Goal: Learn about a topic

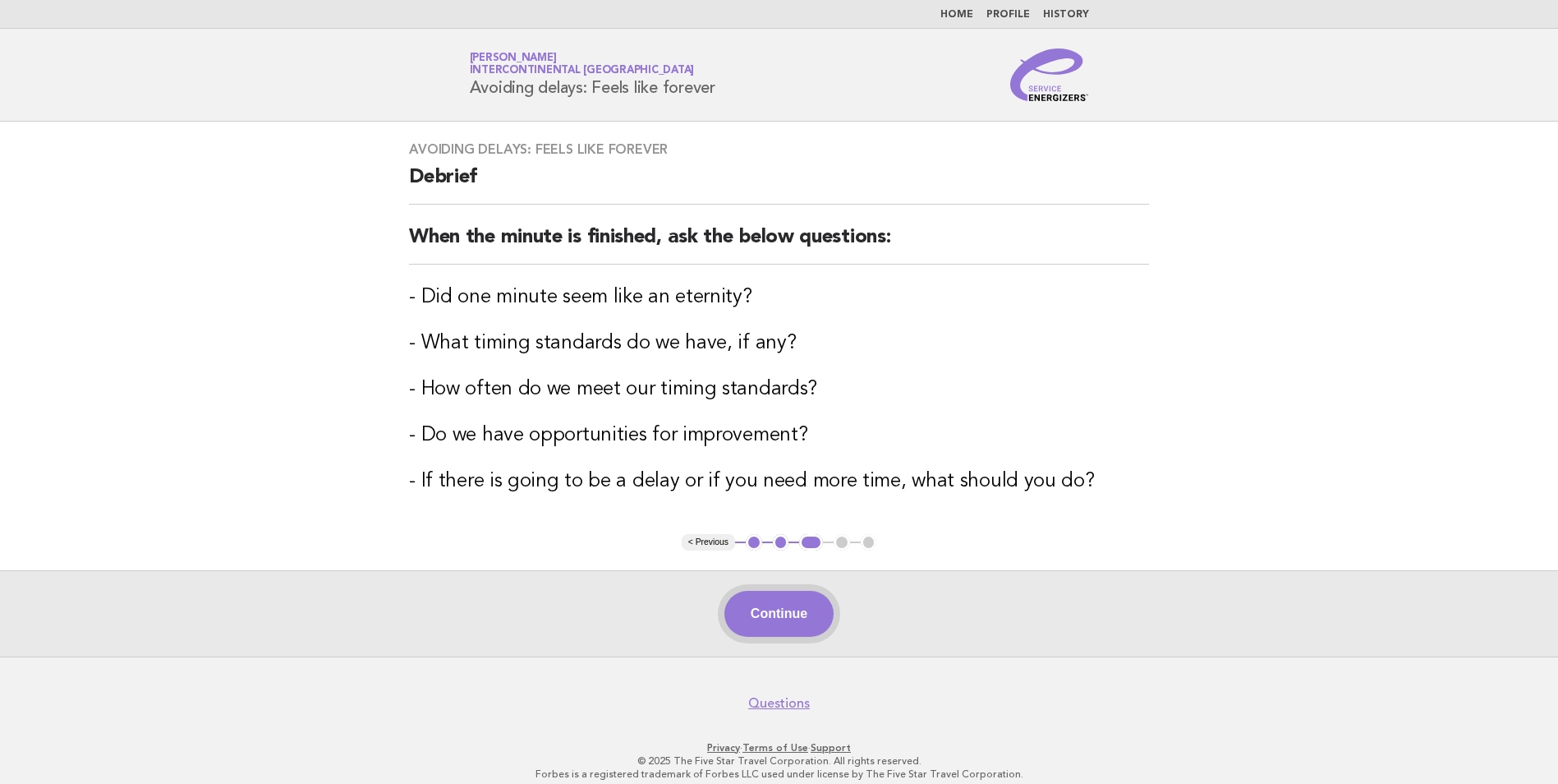
click at [766, 603] on button "Continue" at bounding box center [779, 613] width 110 height 46
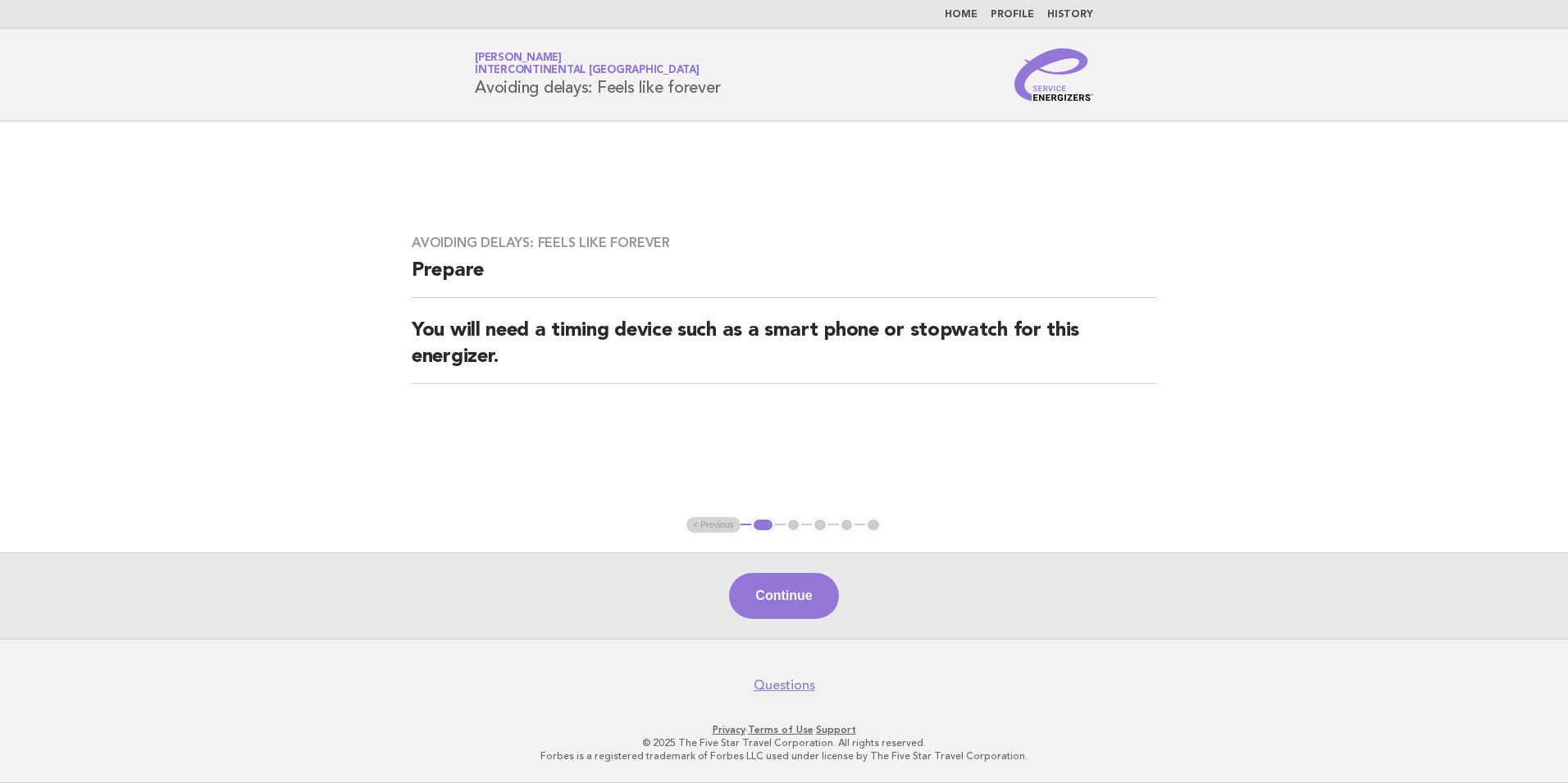
click at [804, 592] on button "Continue" at bounding box center [784, 595] width 109 height 46
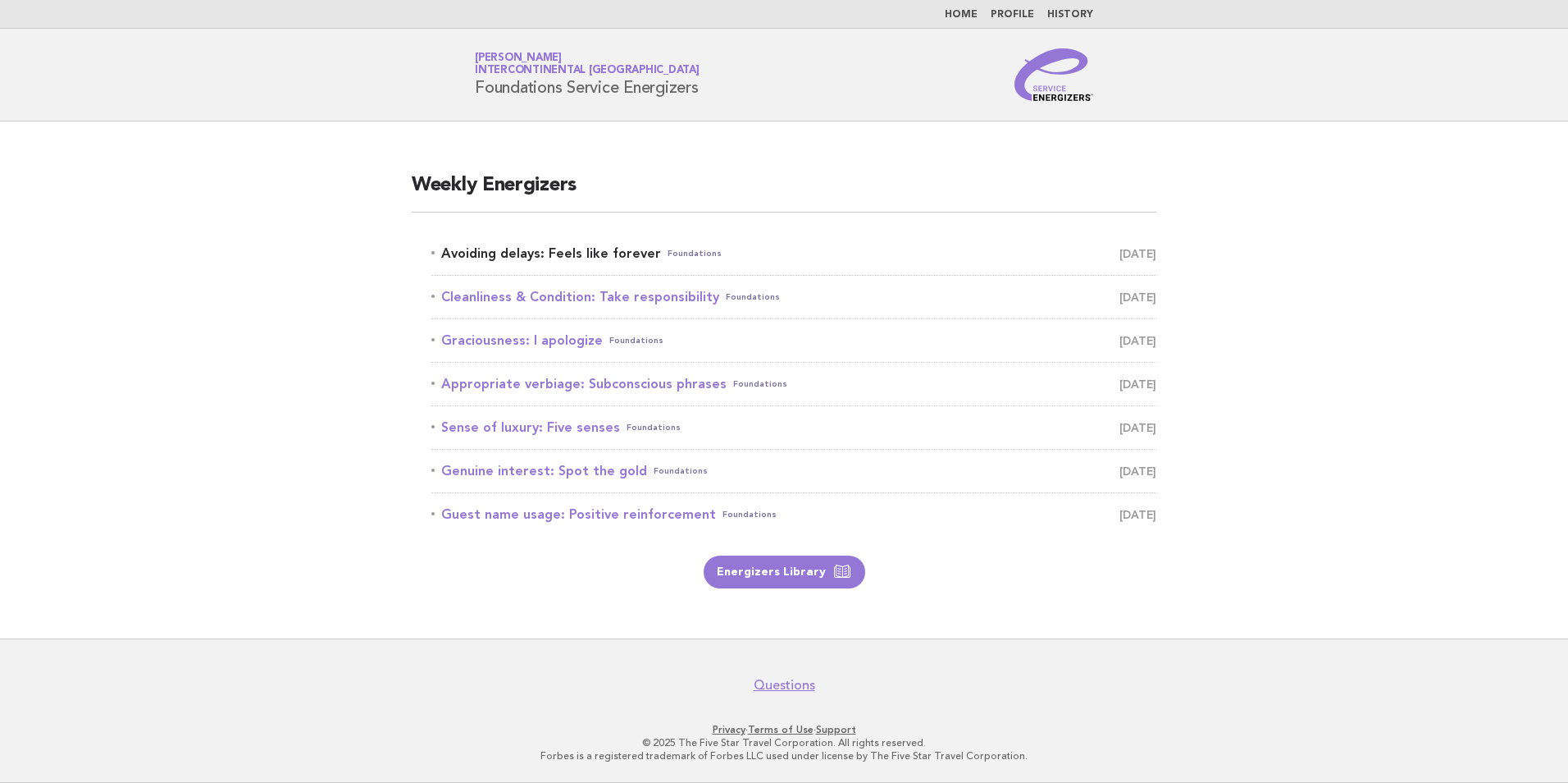
click at [602, 252] on link "Avoiding delays: Feels like forever Foundations September 18" at bounding box center [794, 252] width 725 height 23
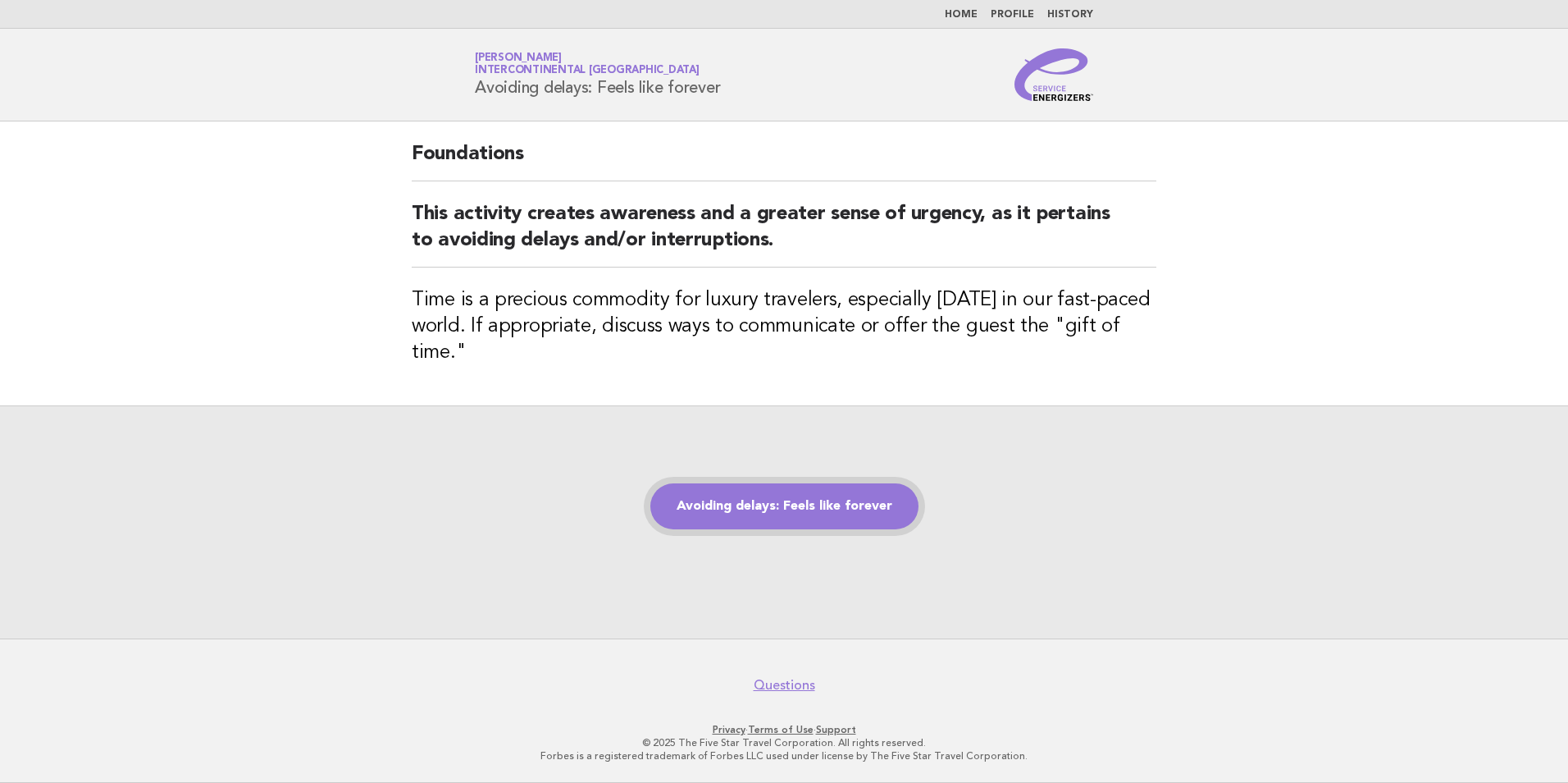
click at [791, 511] on link "Avoiding delays: Feels like forever" at bounding box center [784, 506] width 268 height 46
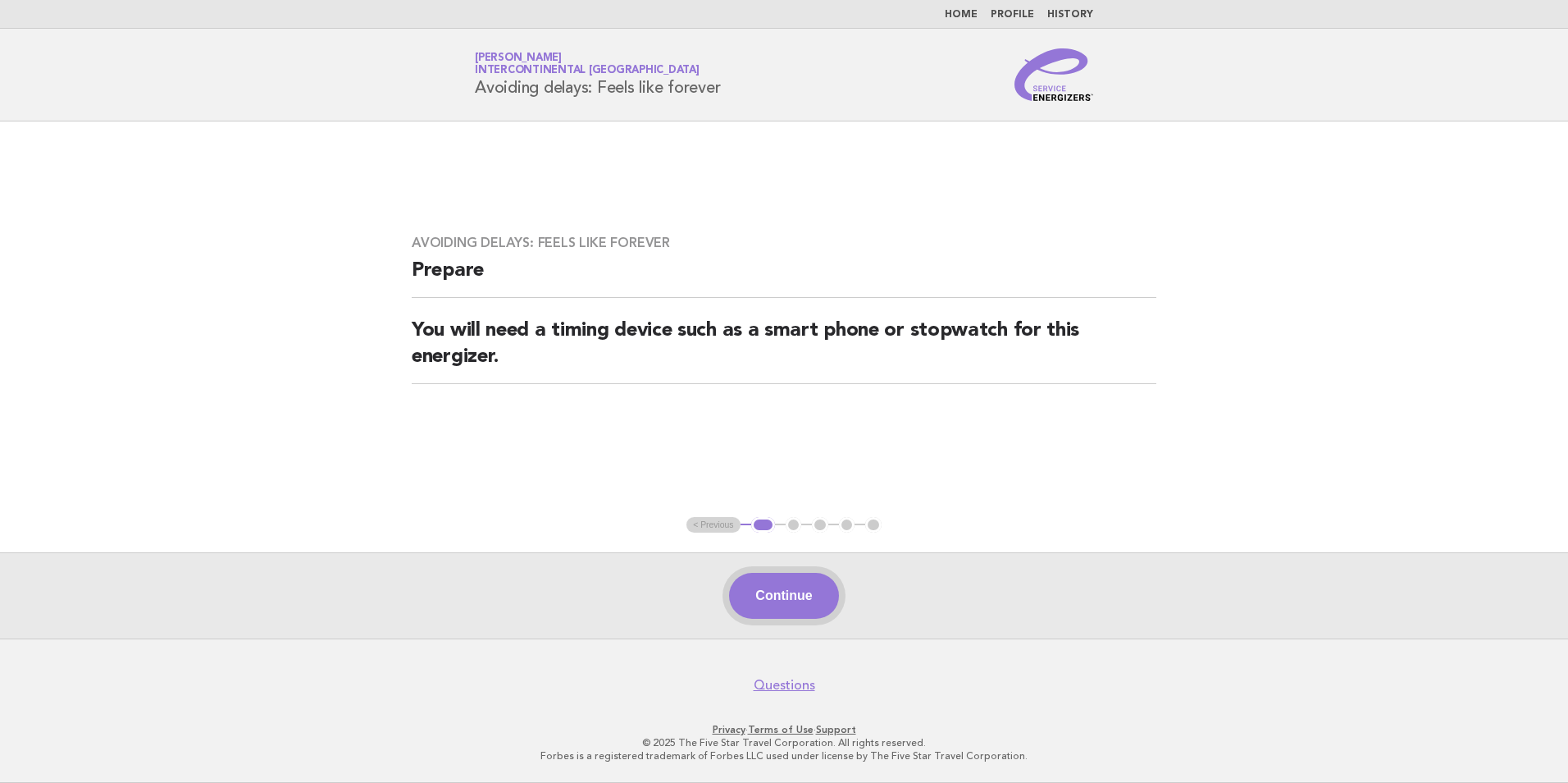
click at [799, 603] on button "Continue" at bounding box center [784, 595] width 109 height 46
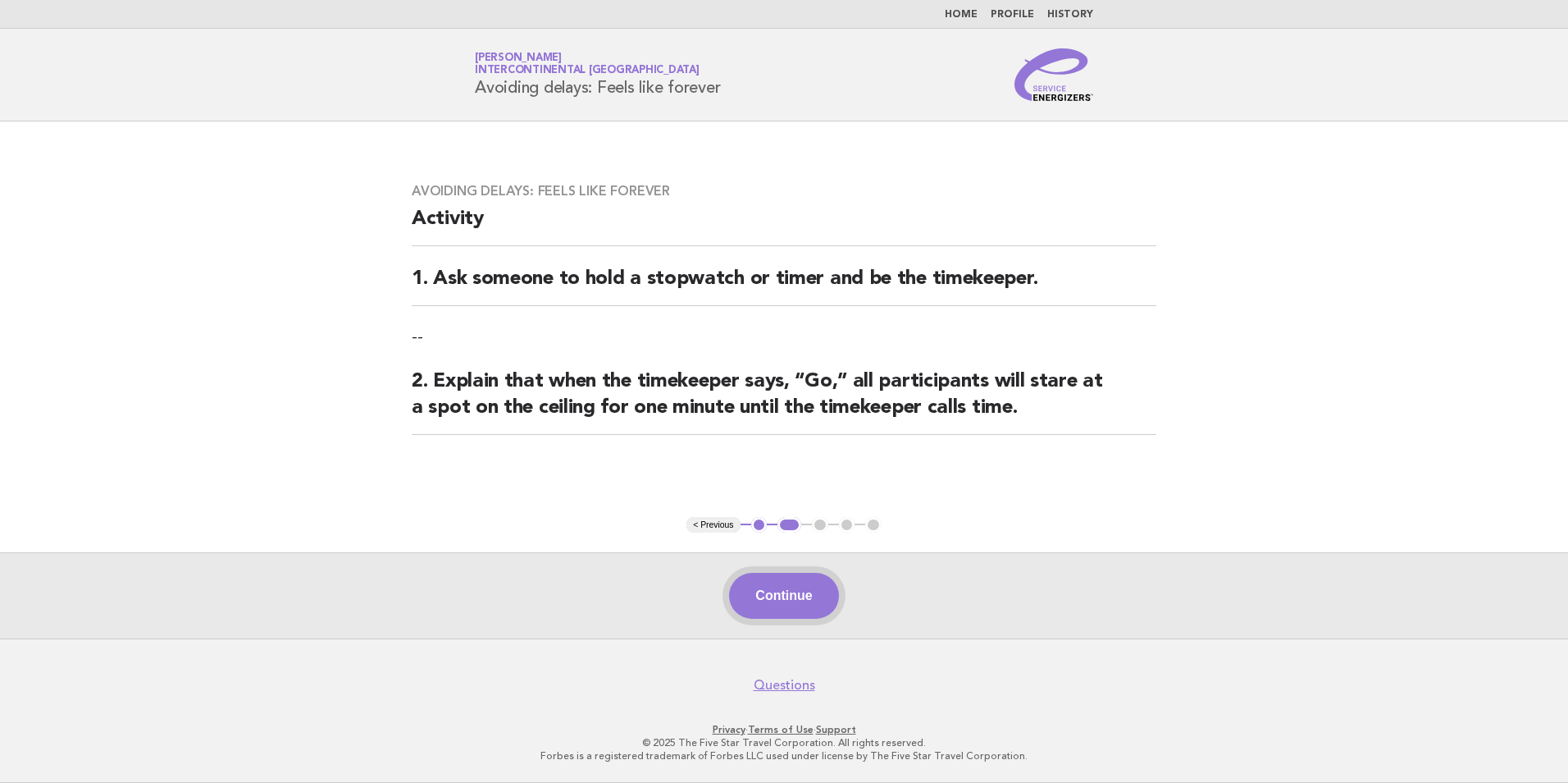
click at [760, 590] on button "Continue" at bounding box center [784, 595] width 109 height 46
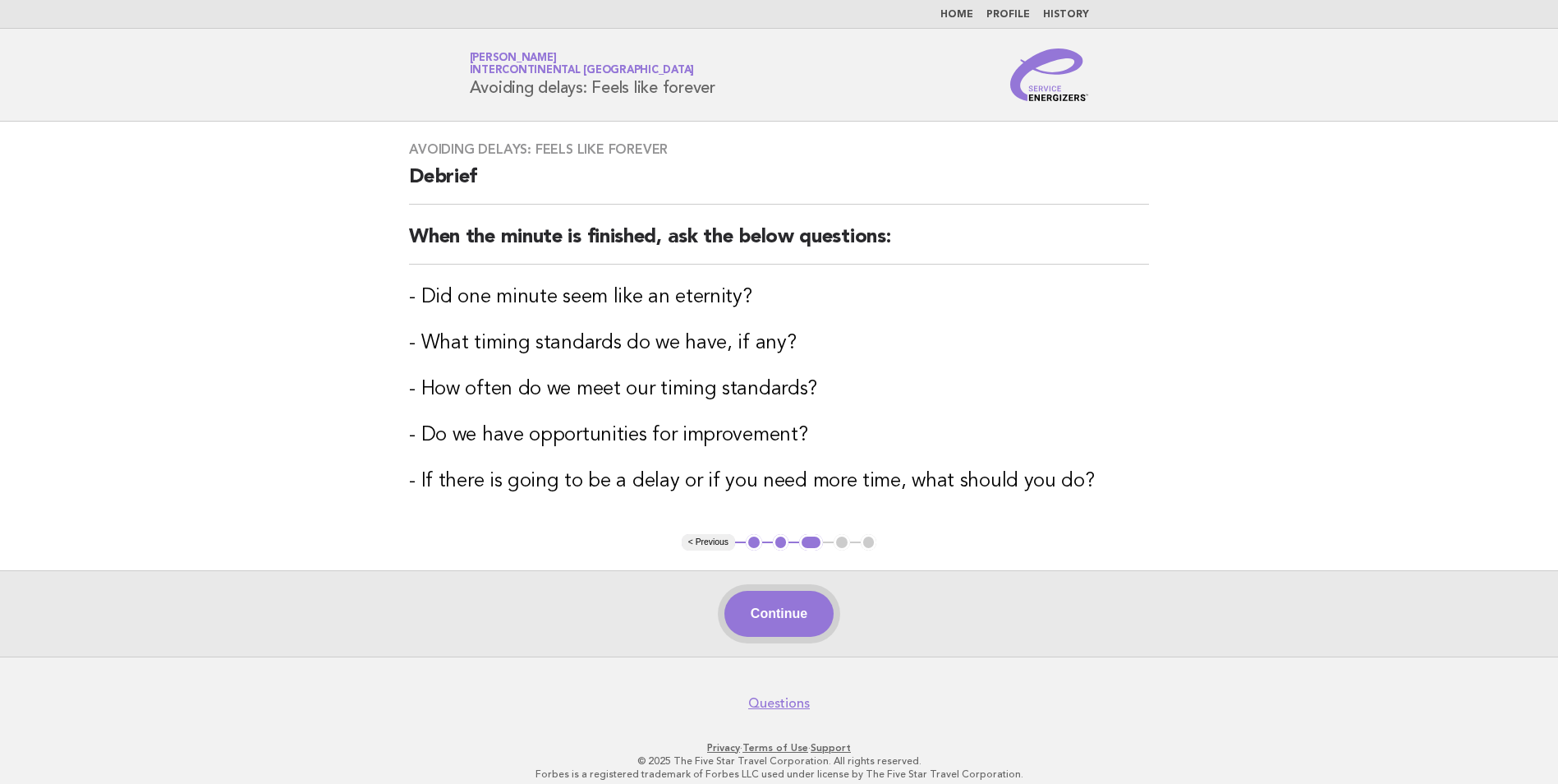
click at [781, 606] on button "Continue" at bounding box center [779, 613] width 110 height 46
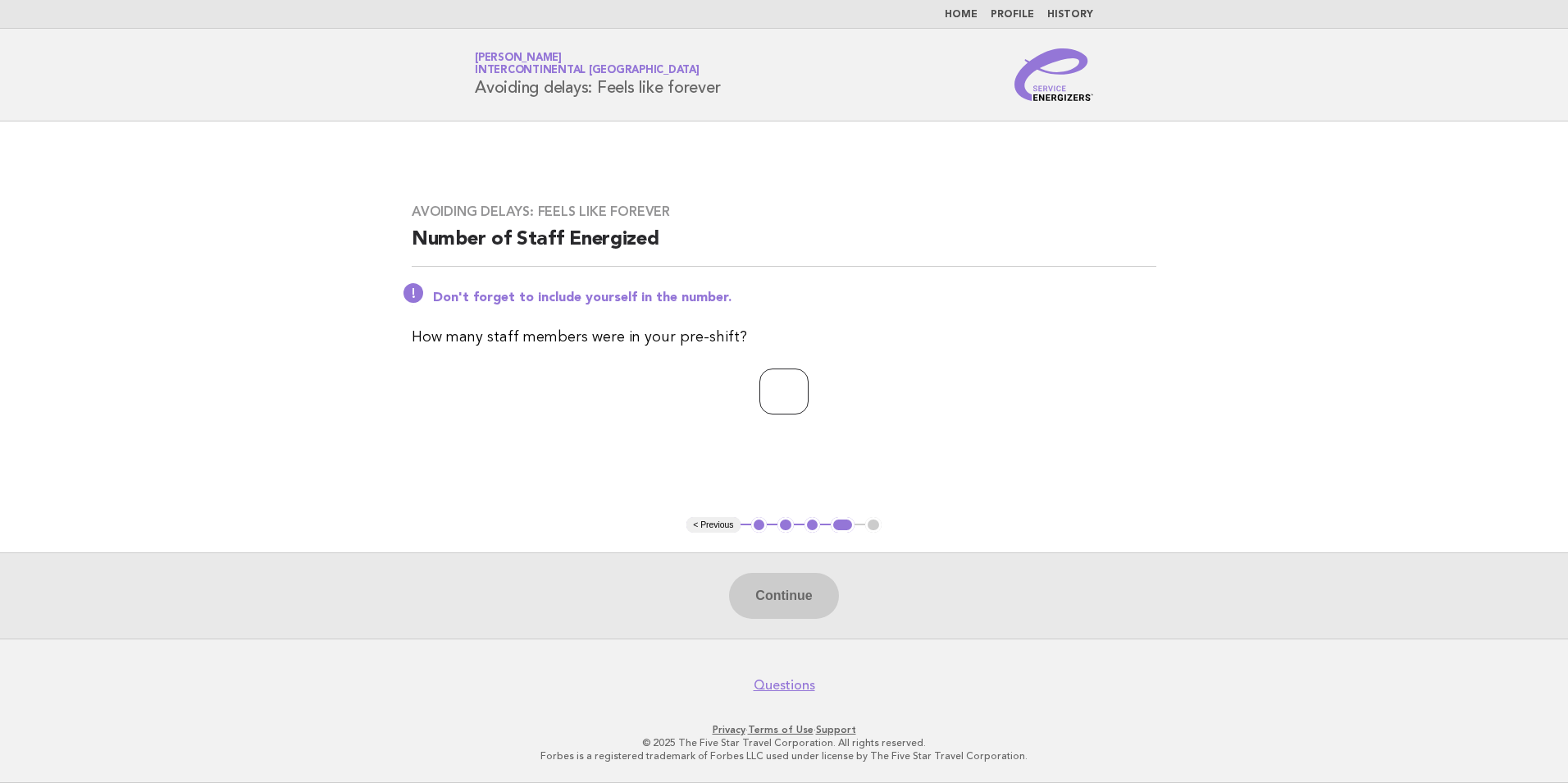
click at [792, 392] on input "number" at bounding box center [784, 391] width 49 height 46
type input "**"
click at [791, 588] on button "Continue" at bounding box center [784, 595] width 109 height 46
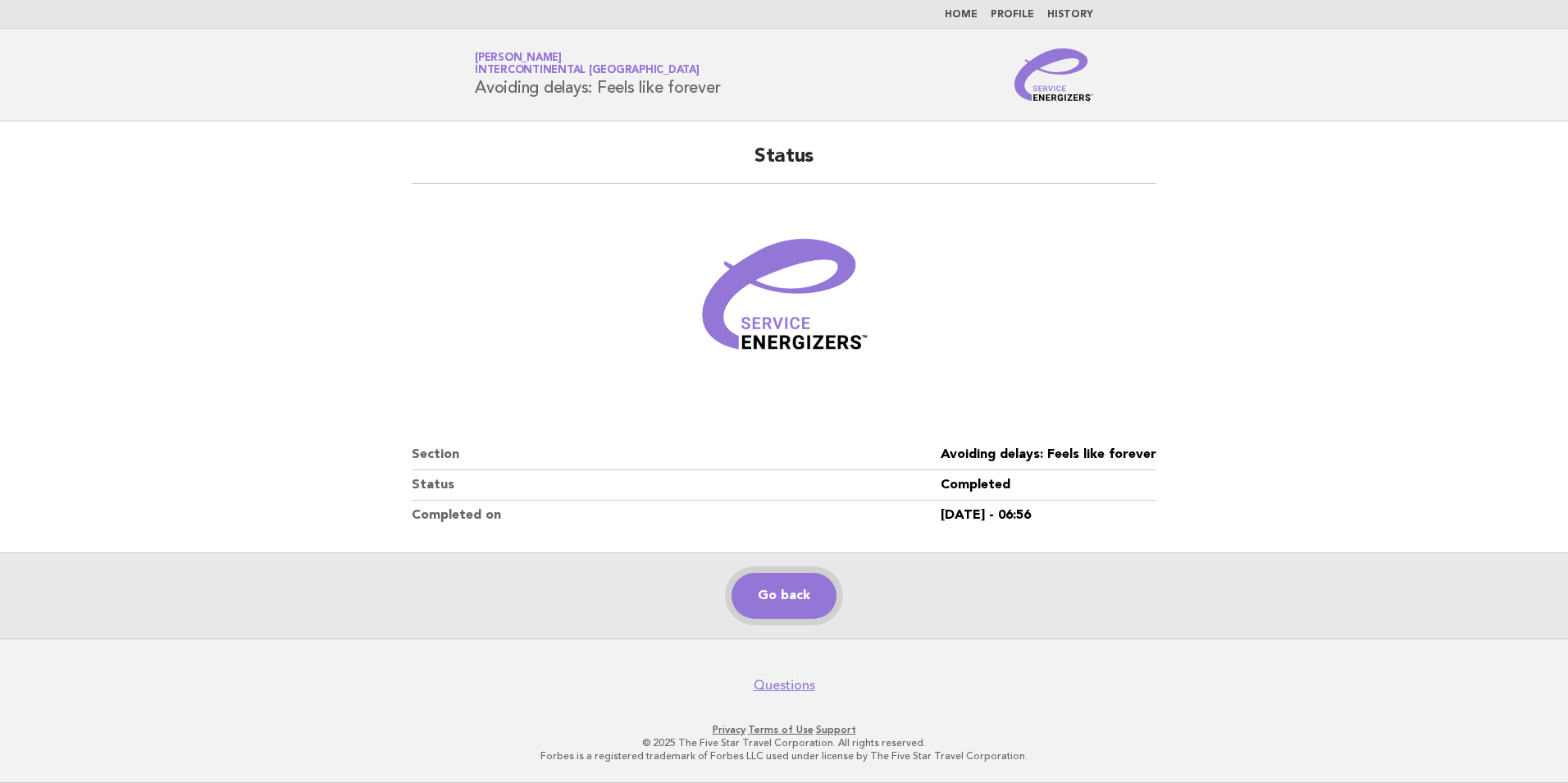
click at [794, 594] on link "Go back" at bounding box center [784, 595] width 105 height 46
